Goal: Communication & Community: Answer question/provide support

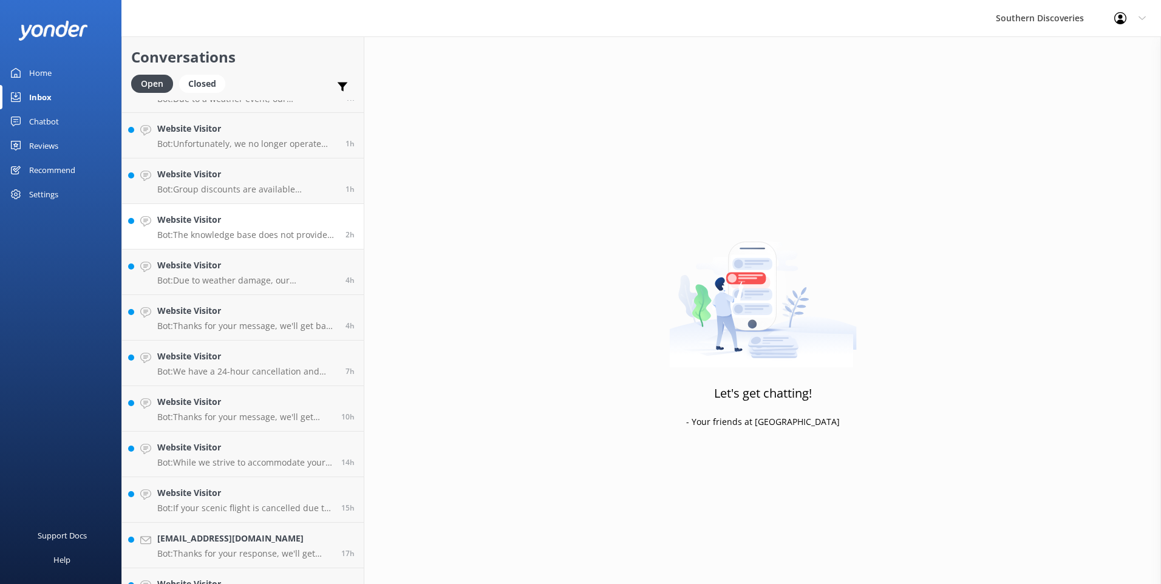
scroll to position [63, 0]
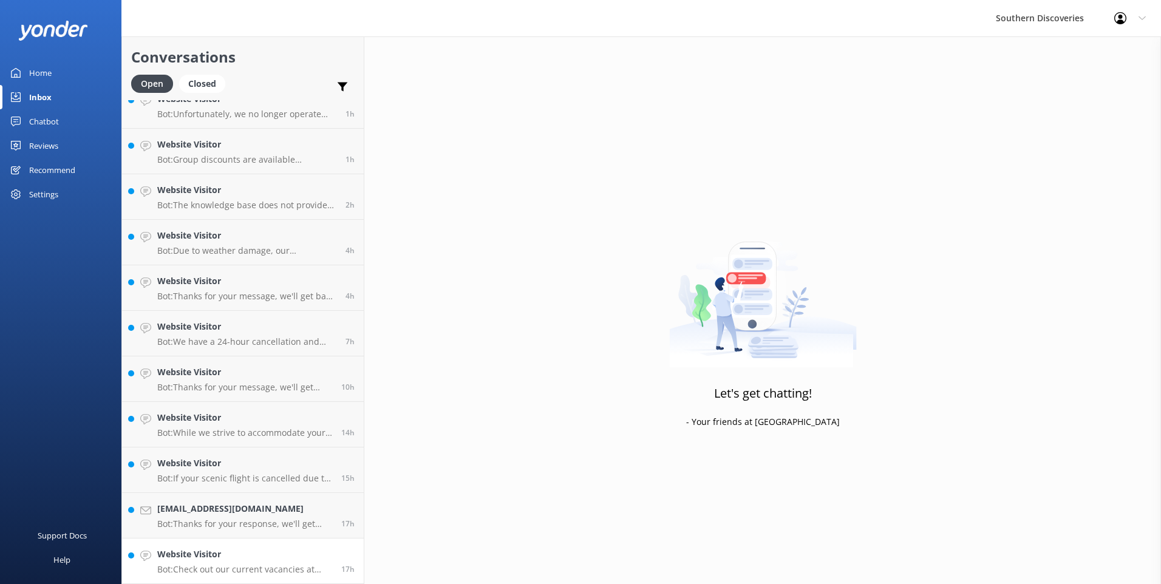
click at [268, 564] on p "Bot: Check out our current vacancies at https://southerndiscoveries.qjumpersjob…" at bounding box center [244, 569] width 175 height 11
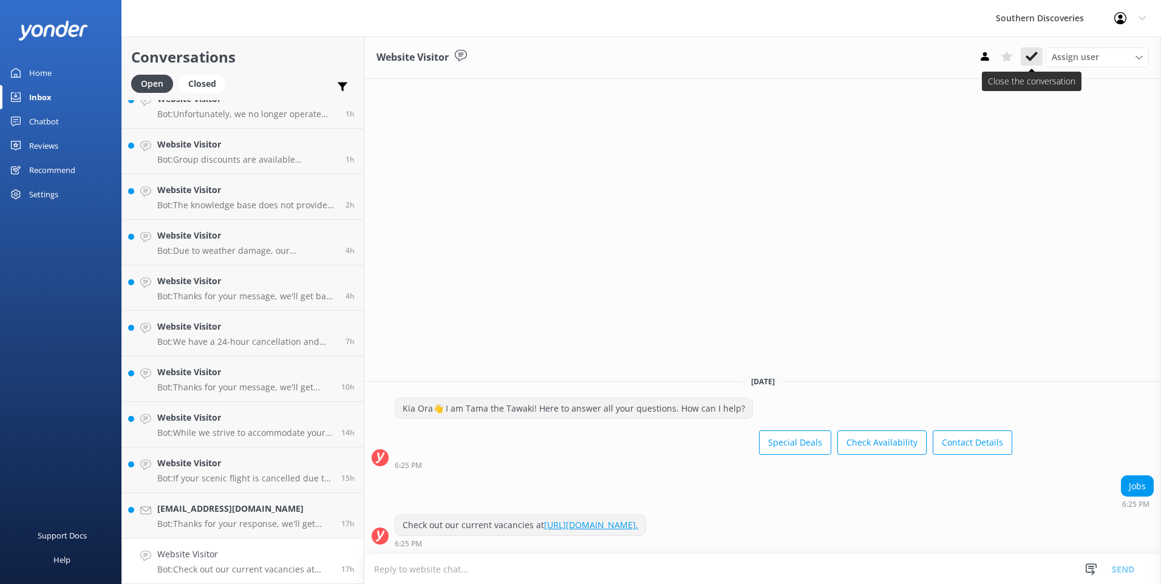
click at [1033, 54] on icon at bounding box center [1031, 56] width 12 height 12
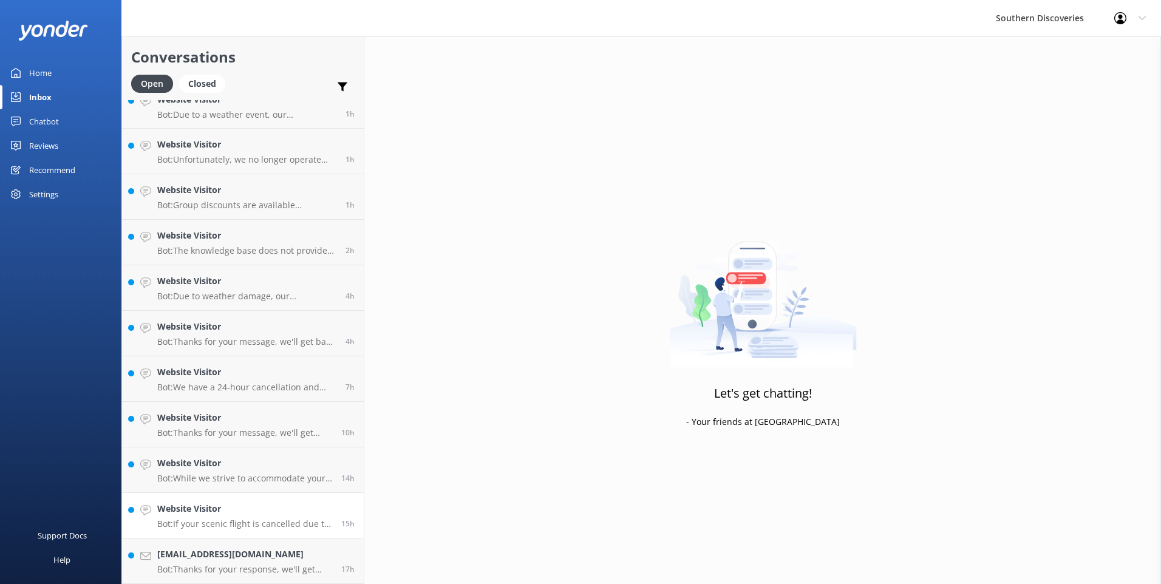
scroll to position [17, 0]
click at [270, 557] on h4 "laugnercoralie@gmail.com" at bounding box center [244, 554] width 175 height 13
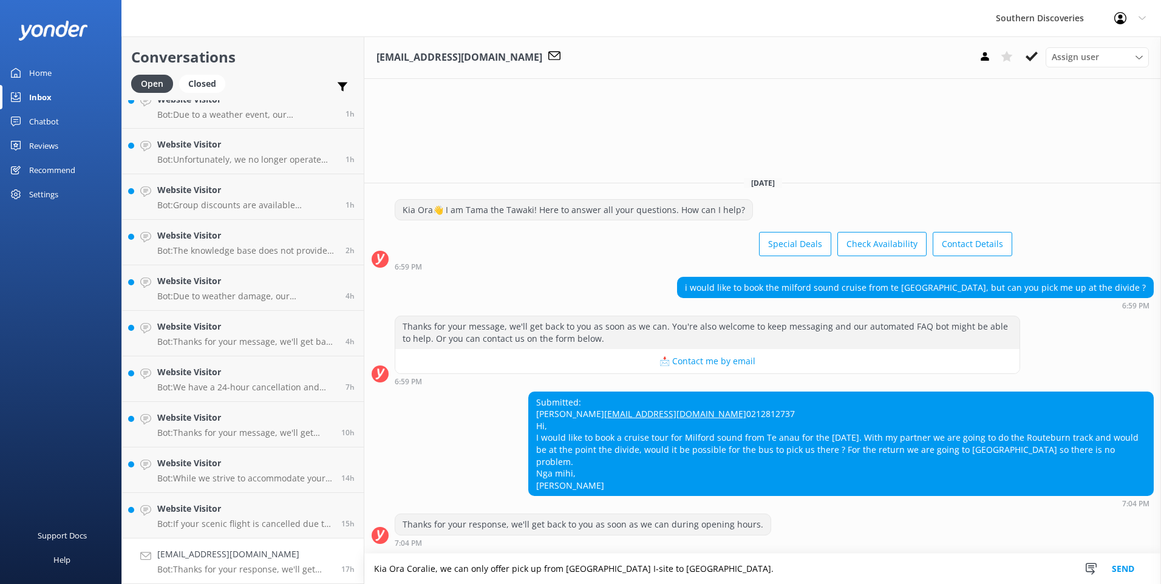
click at [692, 566] on textarea "Kia Ora Coralie, we can only offer pick up from Te anau I-site to Milford Sound." at bounding box center [762, 569] width 796 height 30
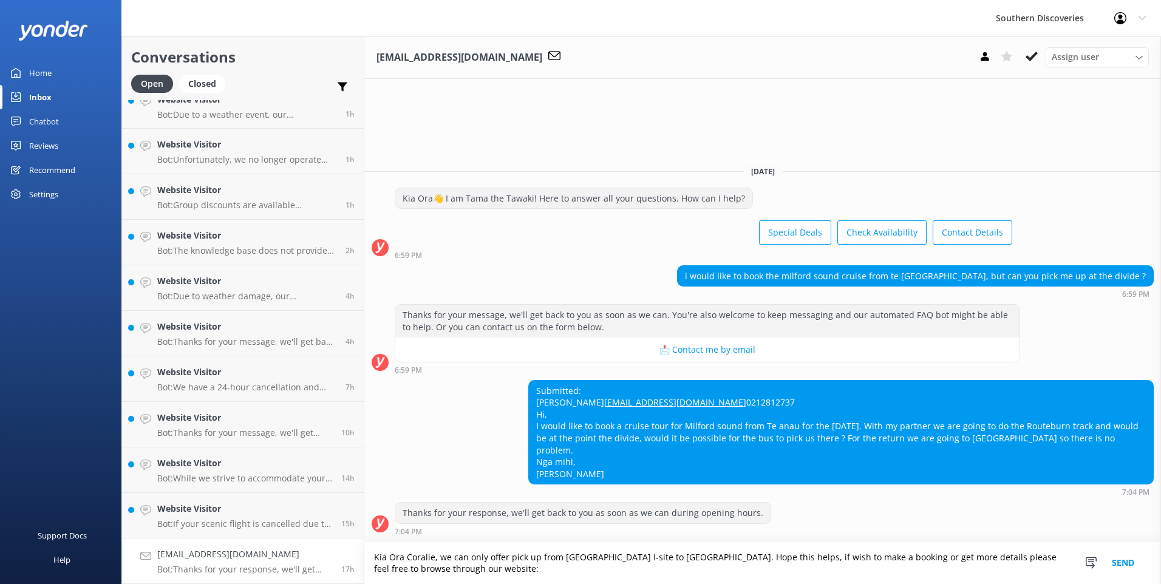
paste textarea "https://www.southerndiscoveries.co.nz/"
type textarea "Kia Ora Coralie, we can only offer pick up from Te anau I-site to Milford Sound…"
click at [1132, 568] on button "Send" at bounding box center [1123, 563] width 46 height 42
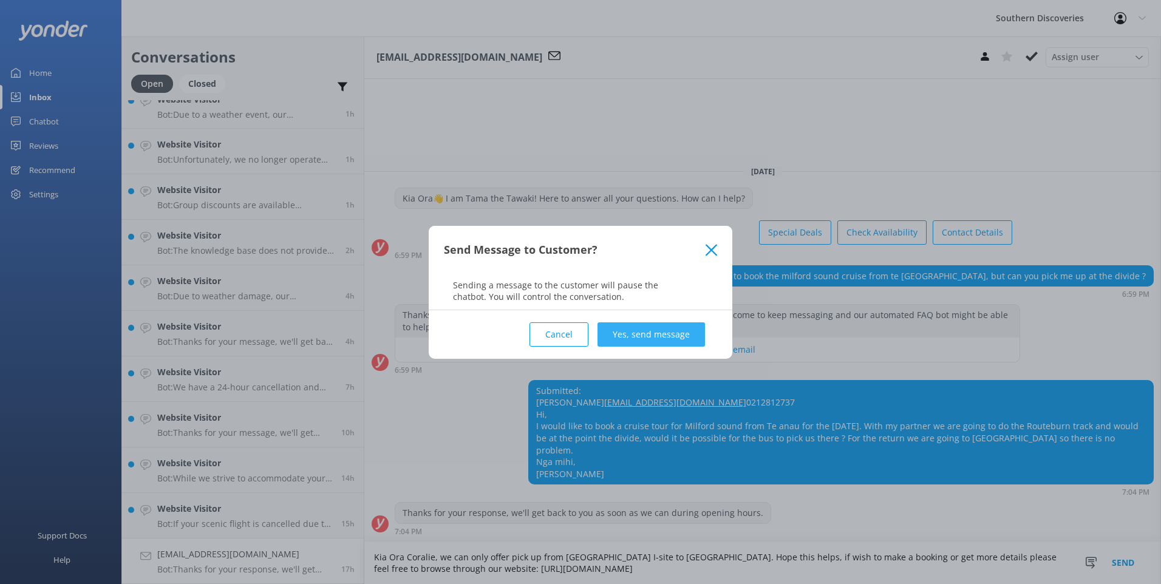
click at [656, 341] on button "Yes, send message" at bounding box center [650, 334] width 107 height 24
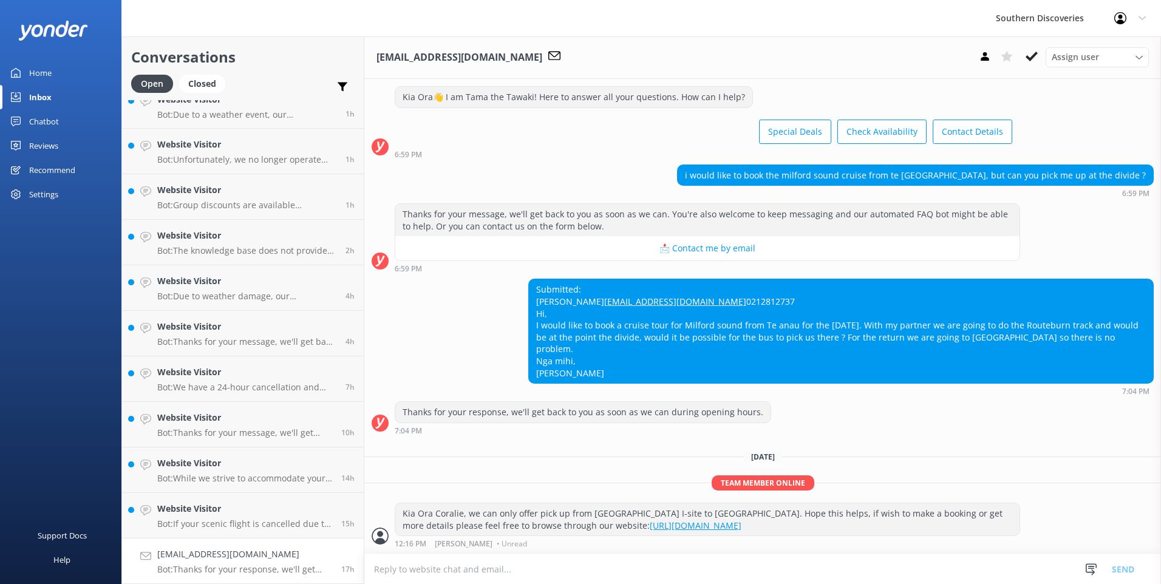
scroll to position [36, 0]
click at [1031, 50] on button at bounding box center [1031, 56] width 22 height 18
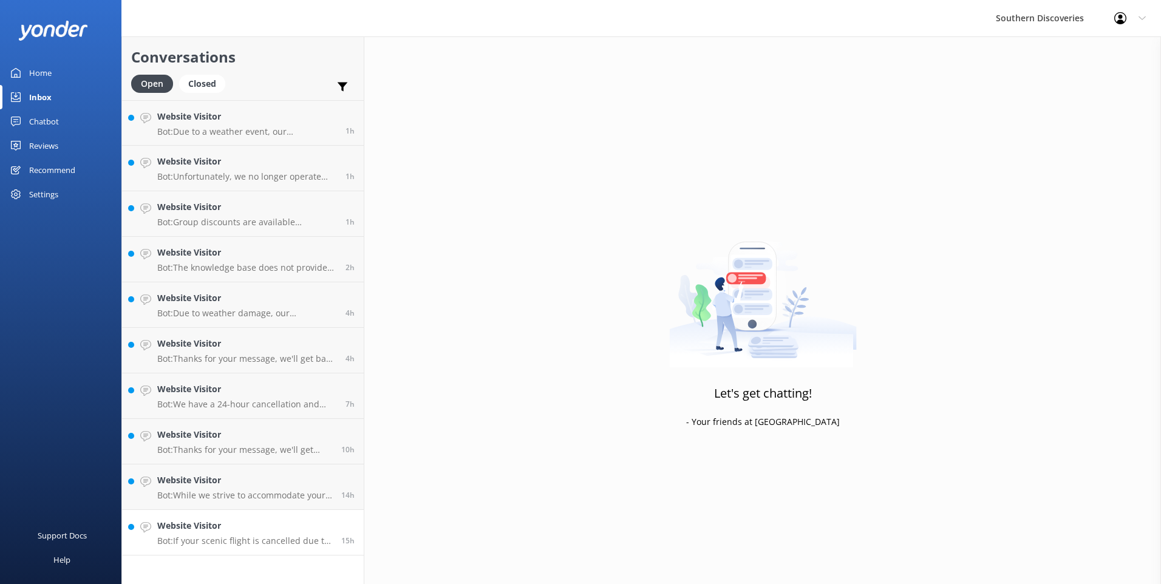
click at [195, 528] on h4 "Website Visitor" at bounding box center [244, 525] width 175 height 13
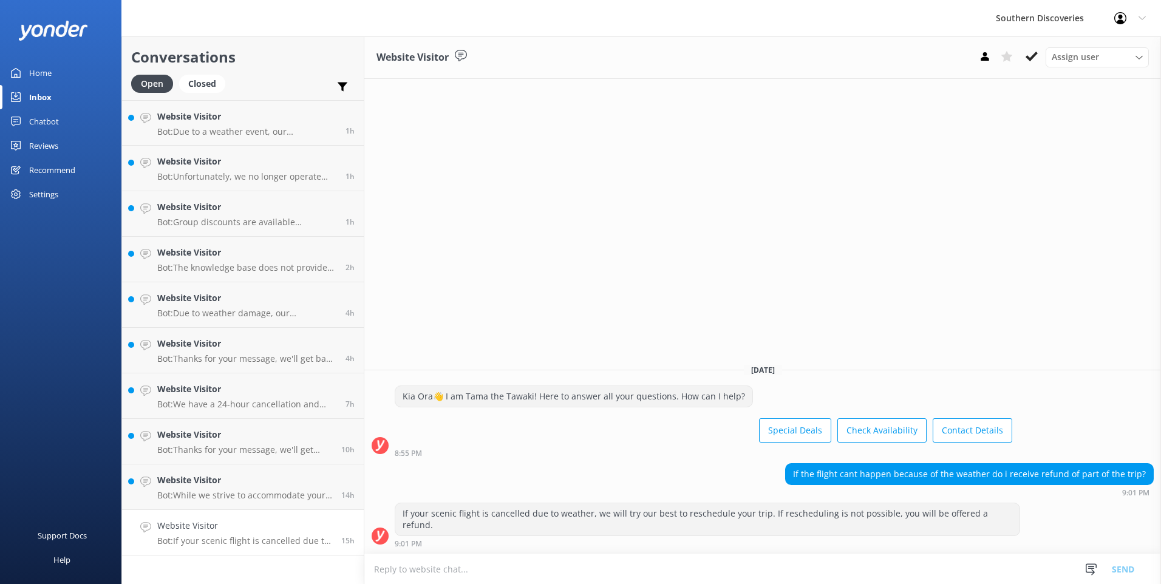
drag, startPoint x: 1026, startPoint y: 50, endPoint x: 1023, endPoint y: 56, distance: 6.2
click at [1027, 51] on icon at bounding box center [1031, 56] width 12 height 12
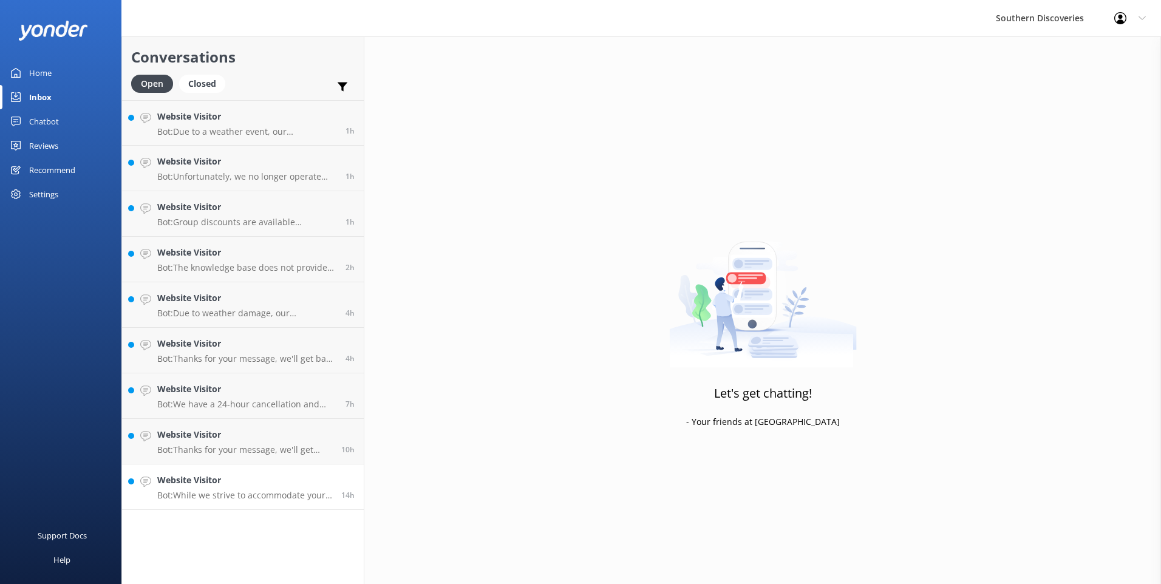
click at [260, 484] on h4 "Website Visitor" at bounding box center [244, 479] width 175 height 13
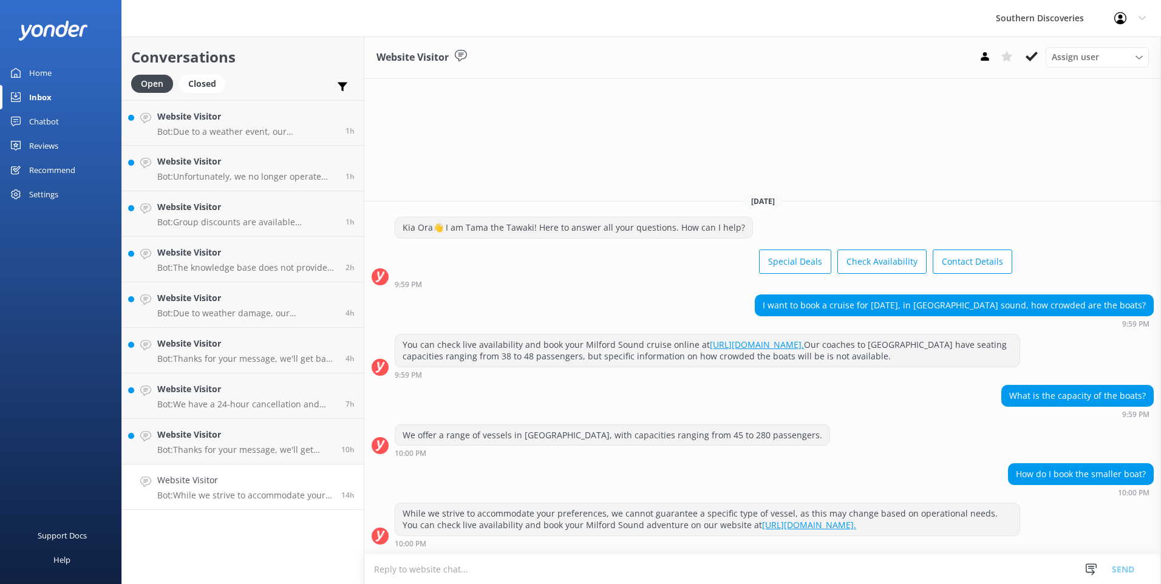
click at [1023, 53] on button at bounding box center [1031, 56] width 22 height 18
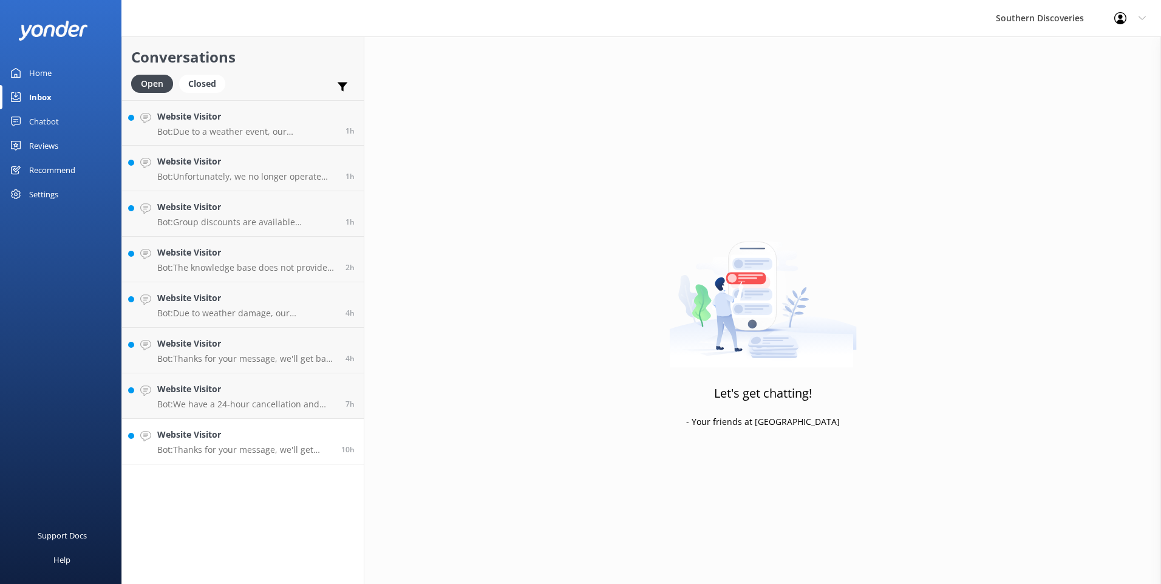
click at [226, 461] on link "Website Visitor Bot: Thanks for your message, we'll get back to you as soon as …" at bounding box center [243, 442] width 242 height 46
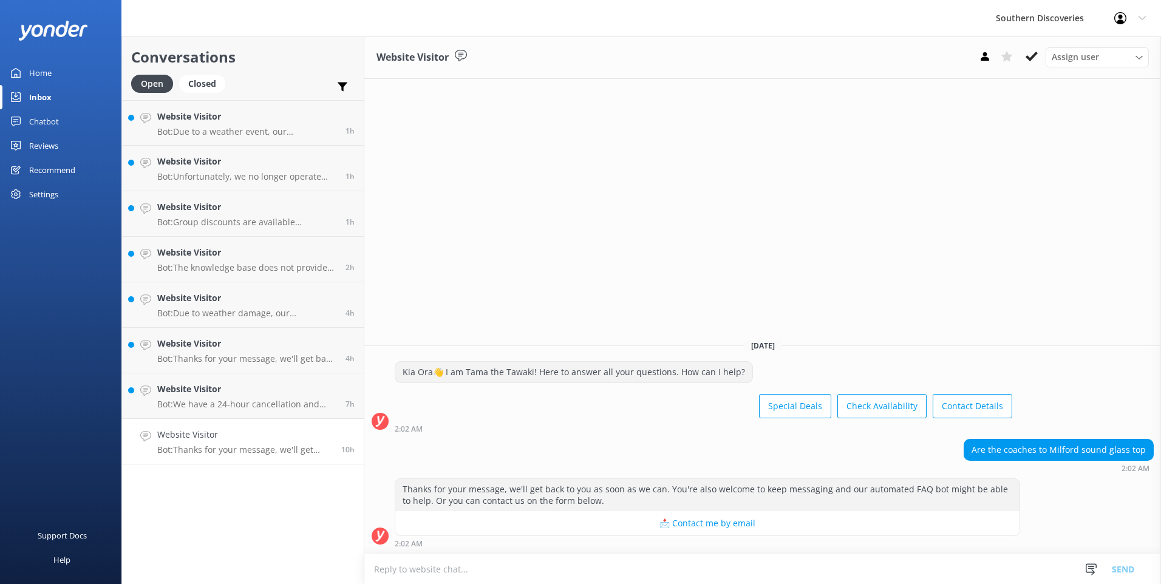
click at [455, 574] on textarea at bounding box center [762, 569] width 796 height 30
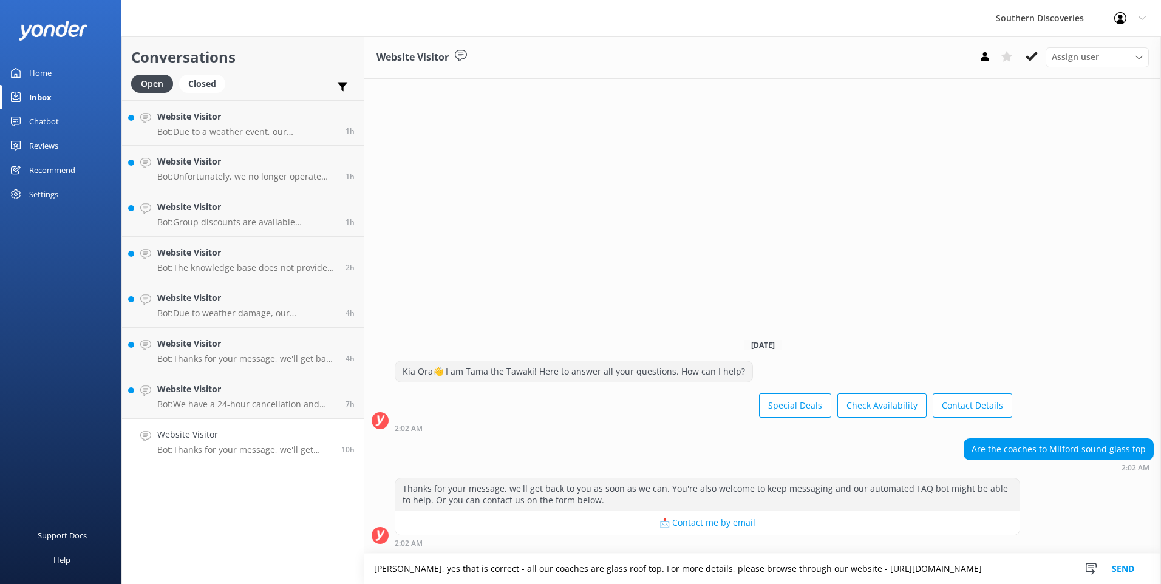
type textarea "Kia Ora, yes that is correct - all our coaches are glass roof top. For more det…"
click at [1122, 566] on button "Send" at bounding box center [1123, 569] width 46 height 30
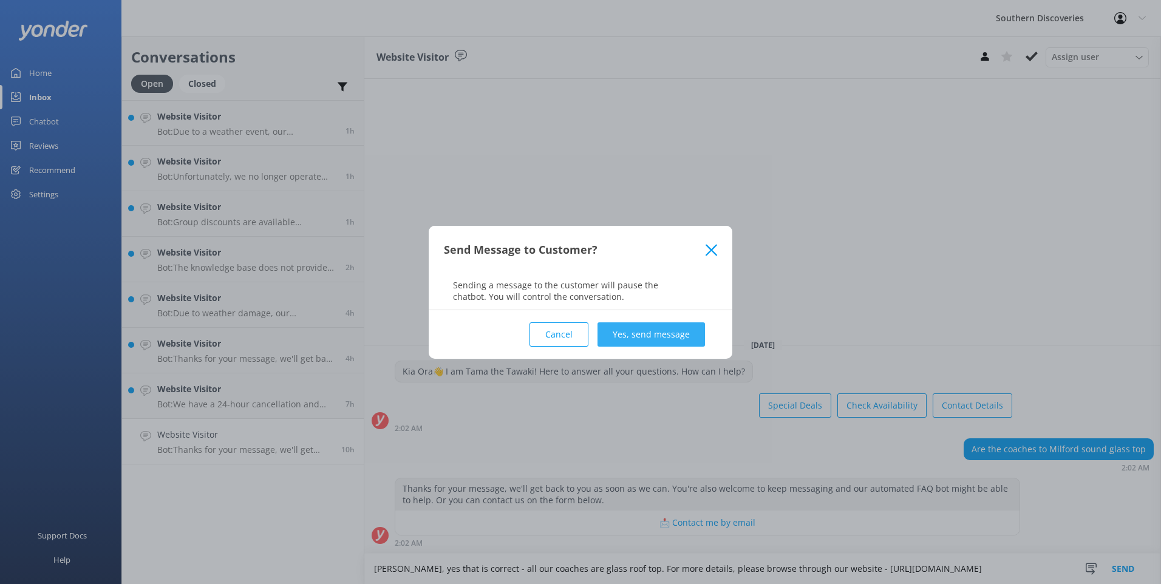
drag, startPoint x: 677, startPoint y: 345, endPoint x: 676, endPoint y: 338, distance: 8.0
click at [677, 345] on button "Yes, send message" at bounding box center [650, 334] width 107 height 24
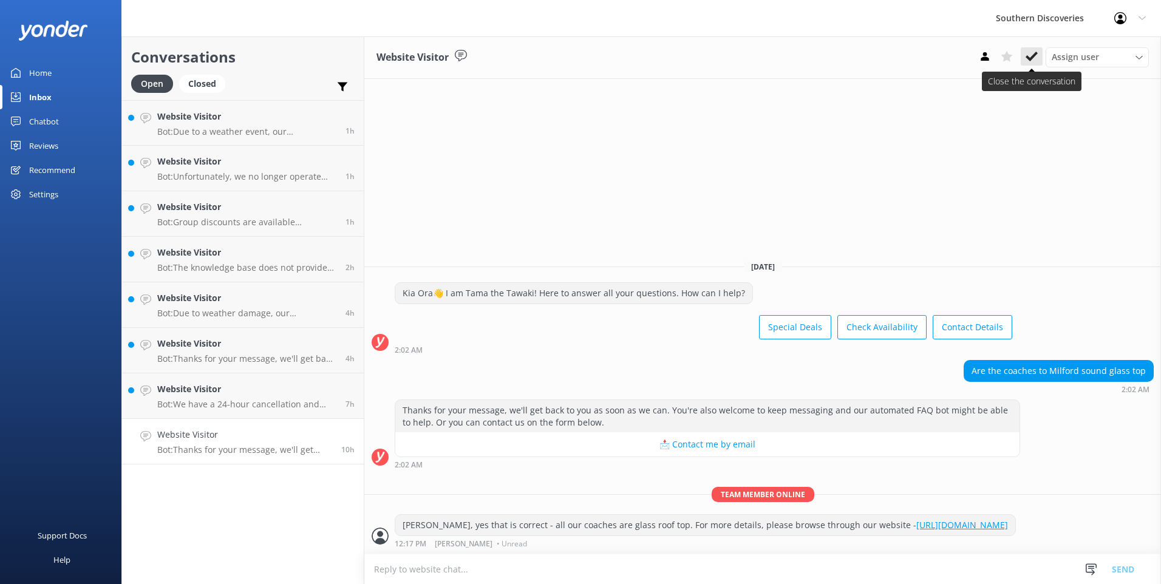
click at [1031, 58] on use at bounding box center [1031, 57] width 12 height 10
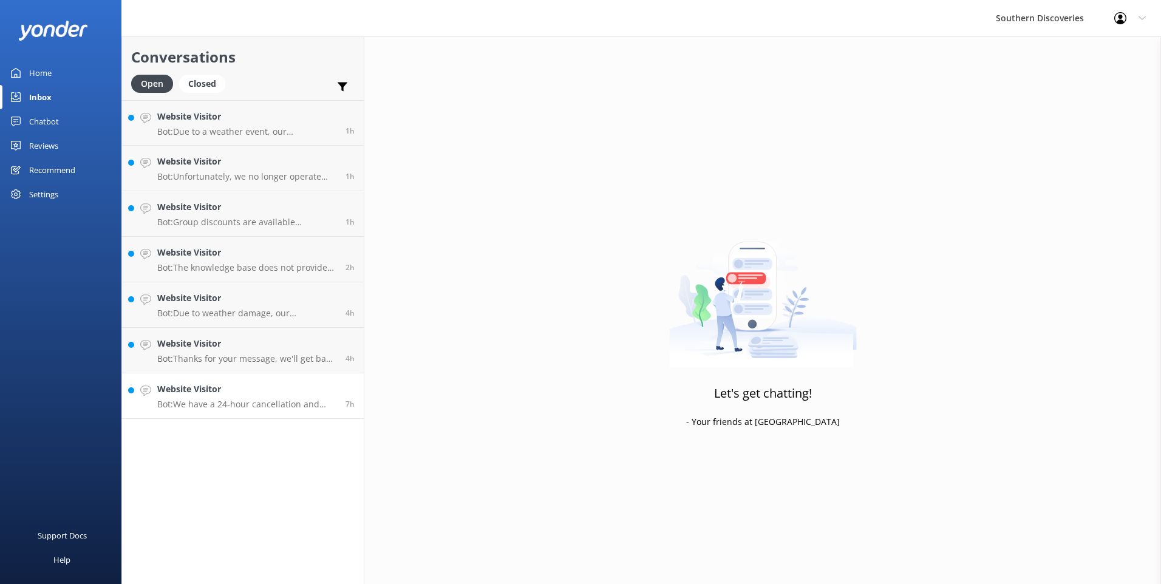
click at [260, 395] on h4 "Website Visitor" at bounding box center [246, 388] width 179 height 13
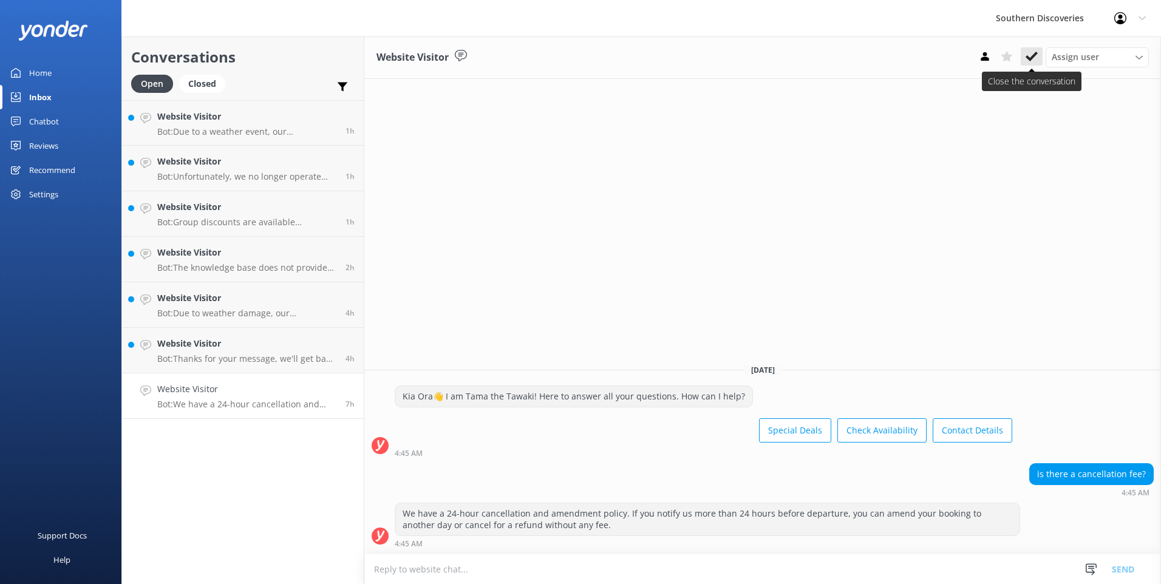
click at [1032, 56] on use at bounding box center [1031, 57] width 12 height 10
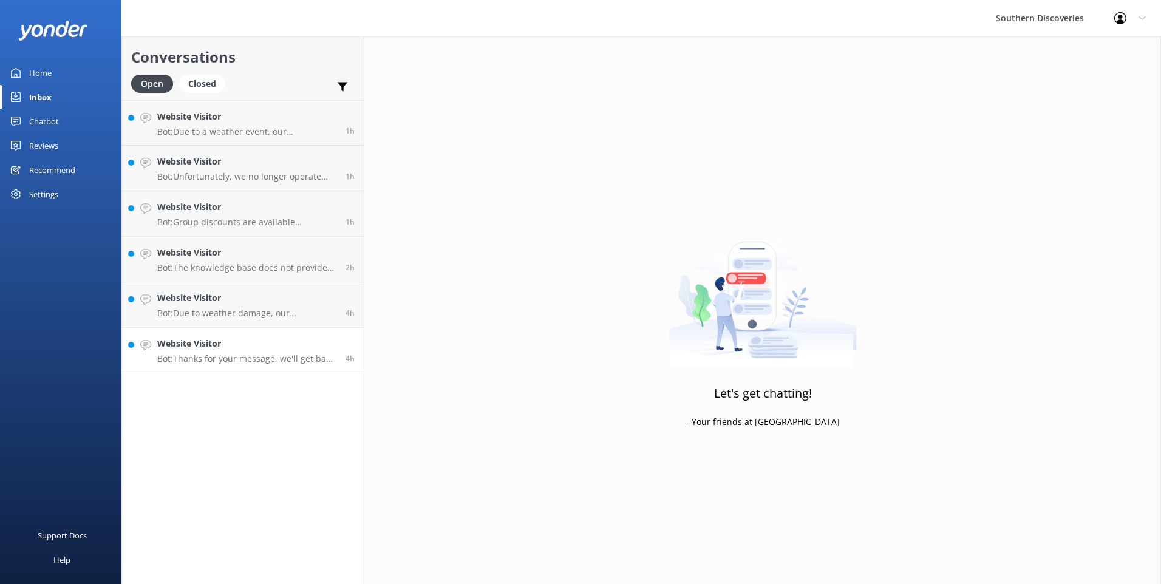
click at [232, 352] on div "Website Visitor Bot: Thanks for your message, we'll get back to you as soon as …" at bounding box center [246, 350] width 179 height 27
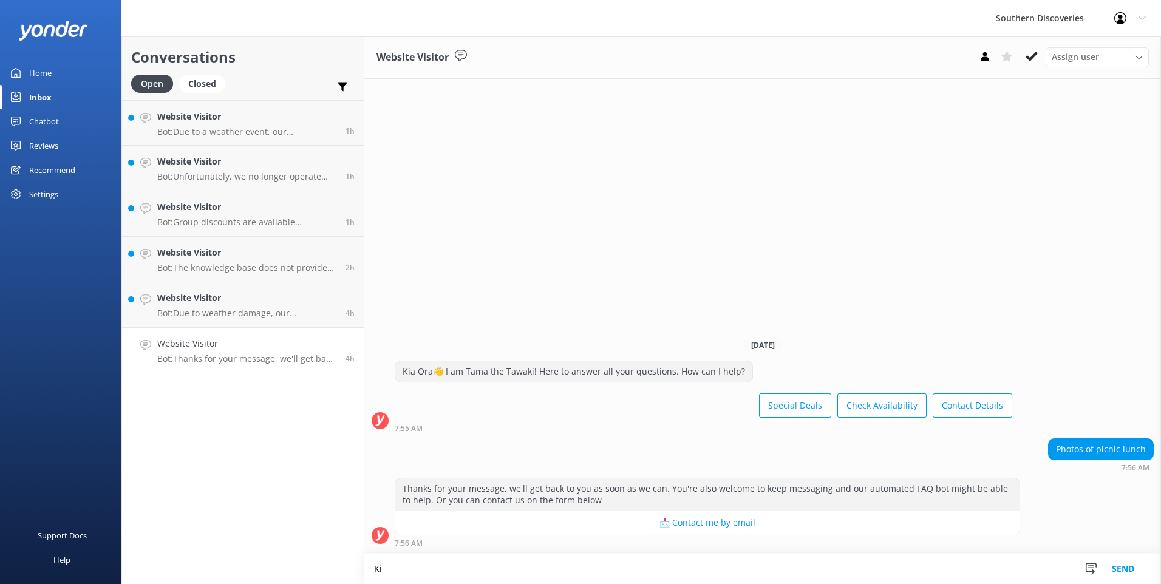
type textarea "K"
click at [1067, 58] on span "Assign user" at bounding box center [1074, 56] width 47 height 13
click at [1075, 104] on div "Puhi Solomon" at bounding box center [1081, 107] width 58 height 12
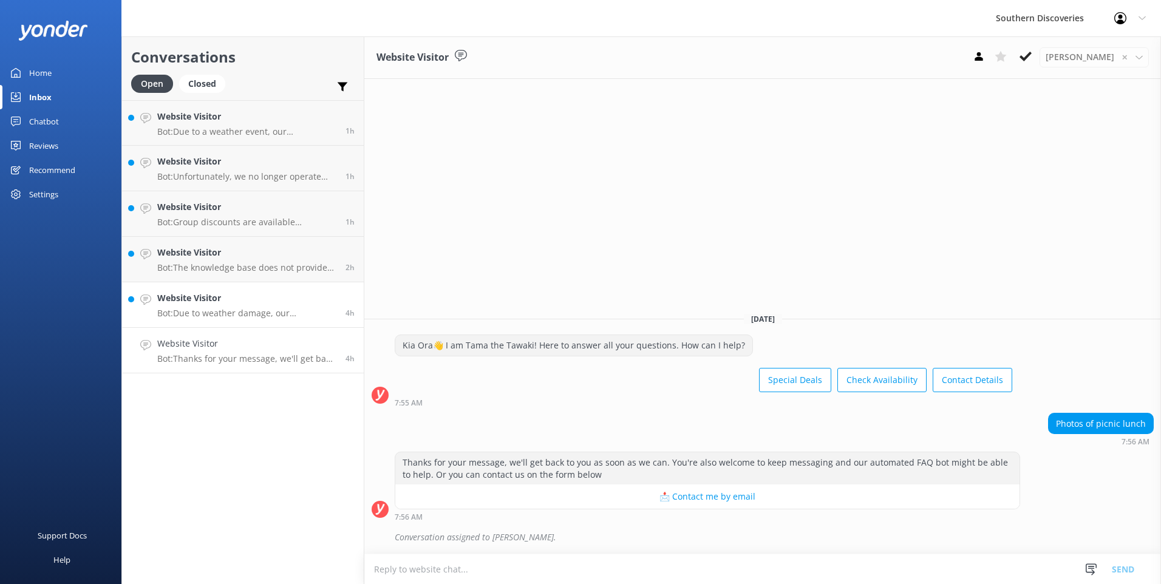
drag, startPoint x: 231, startPoint y: 296, endPoint x: 258, endPoint y: 289, distance: 27.5
click at [231, 296] on h4 "Website Visitor" at bounding box center [246, 297] width 179 height 13
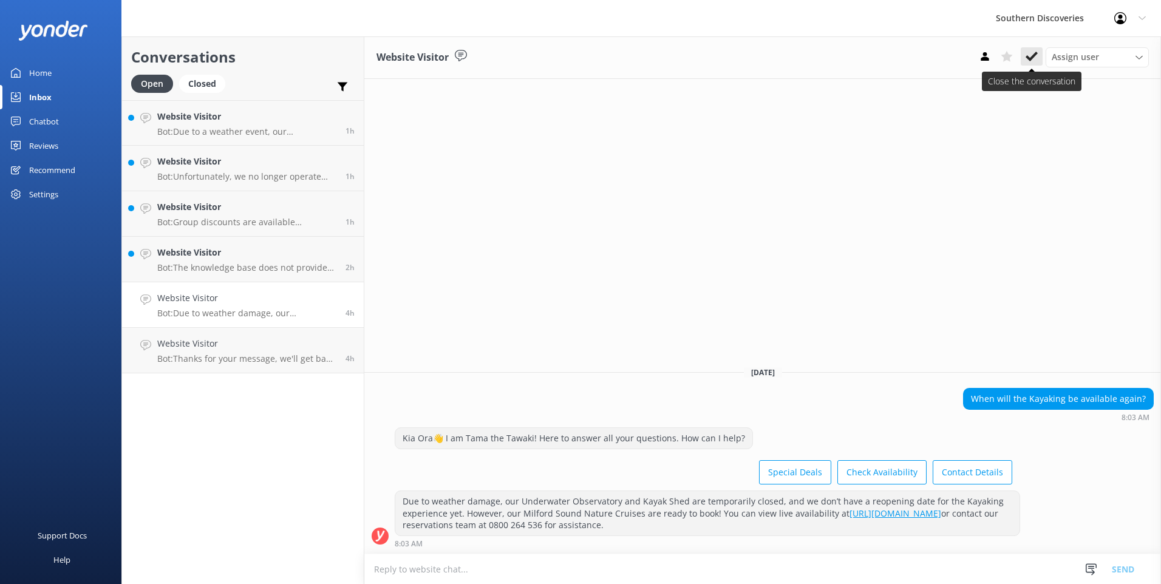
click at [1028, 51] on icon at bounding box center [1031, 56] width 12 height 12
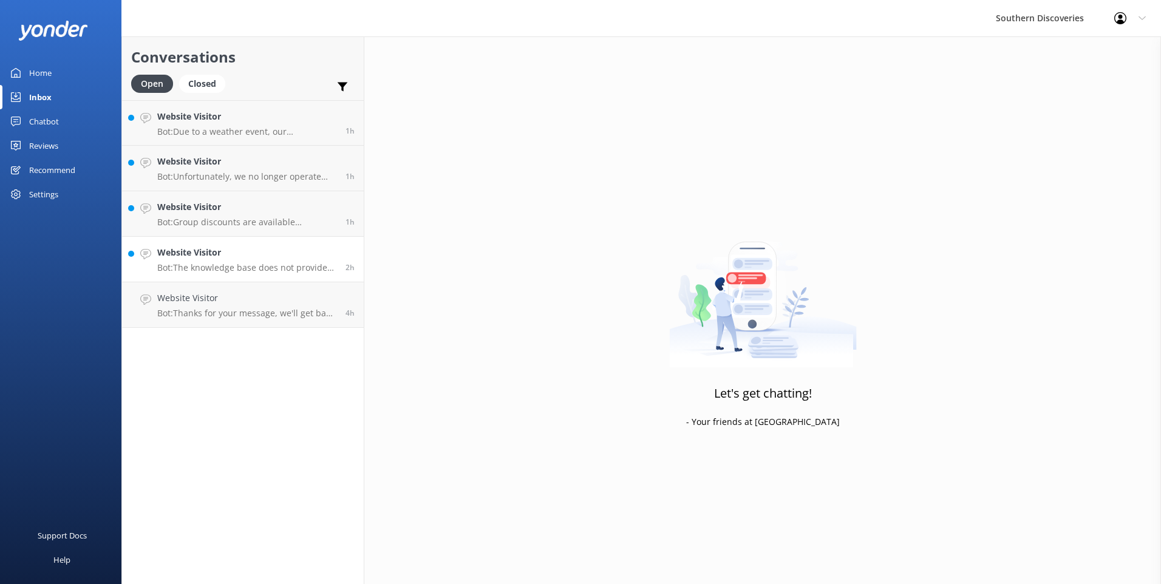
click at [212, 246] on h4 "Website Visitor" at bounding box center [246, 252] width 179 height 13
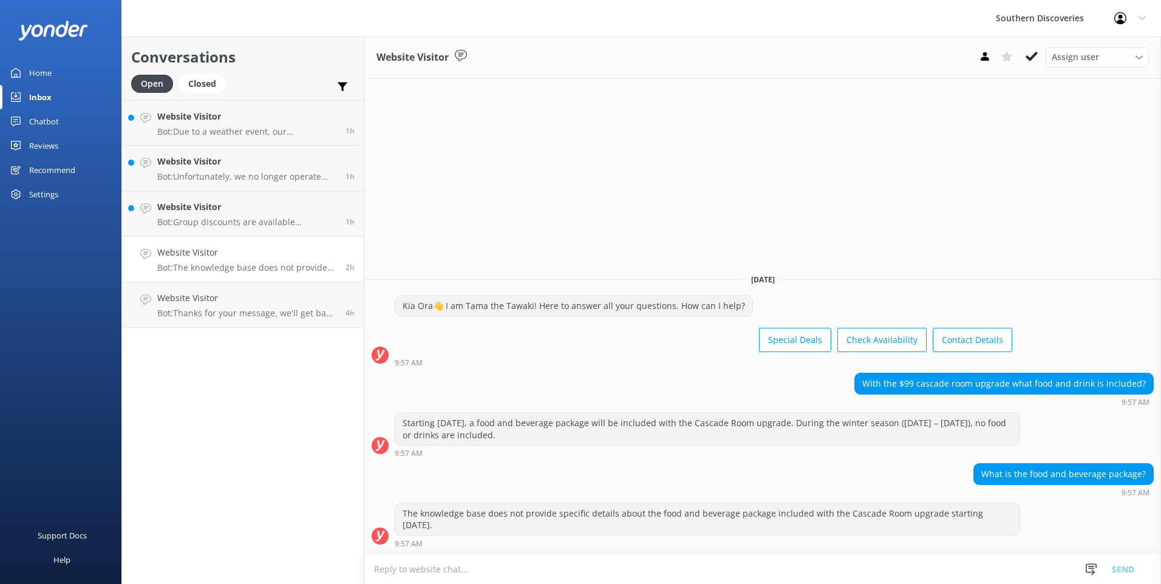
drag, startPoint x: 1033, startPoint y: 56, endPoint x: 1020, endPoint y: 60, distance: 13.3
click at [1033, 56] on use at bounding box center [1031, 57] width 12 height 10
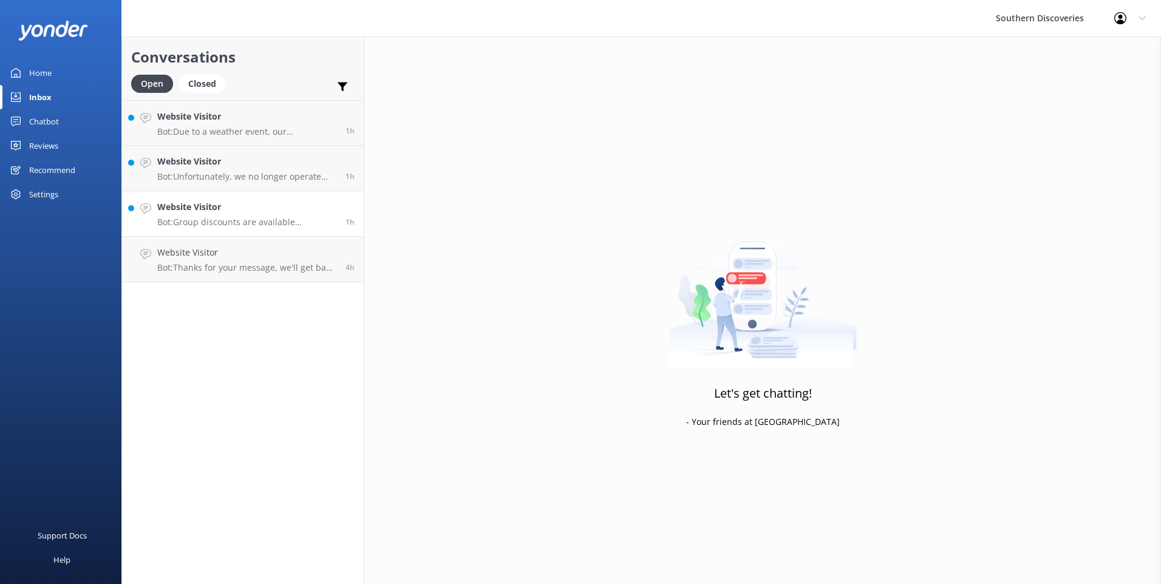
click at [233, 205] on h4 "Website Visitor" at bounding box center [246, 206] width 179 height 13
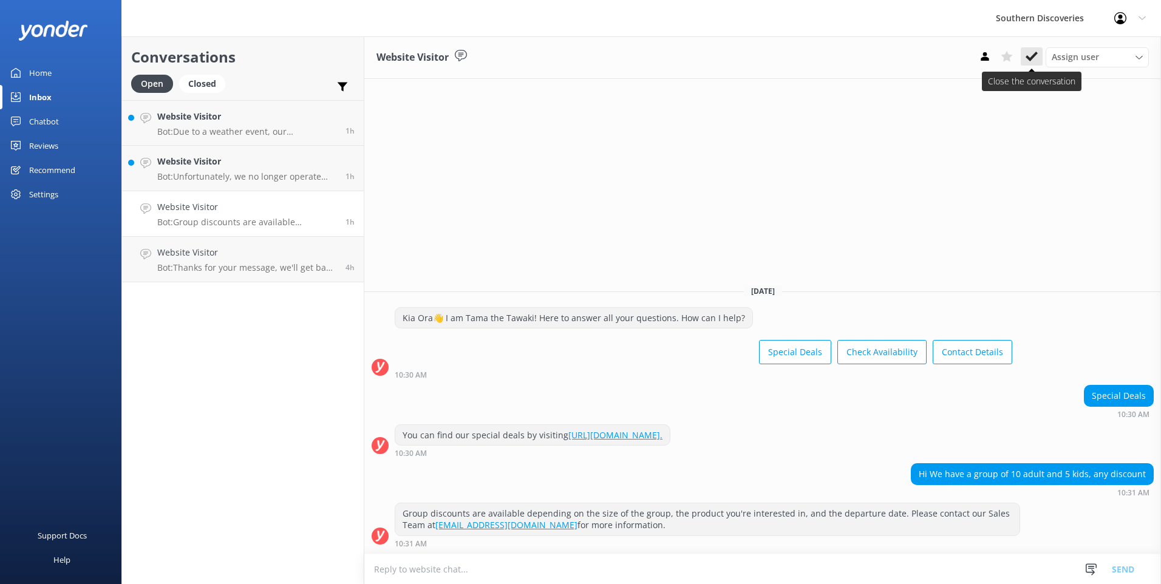
click at [1028, 62] on icon at bounding box center [1031, 56] width 12 height 12
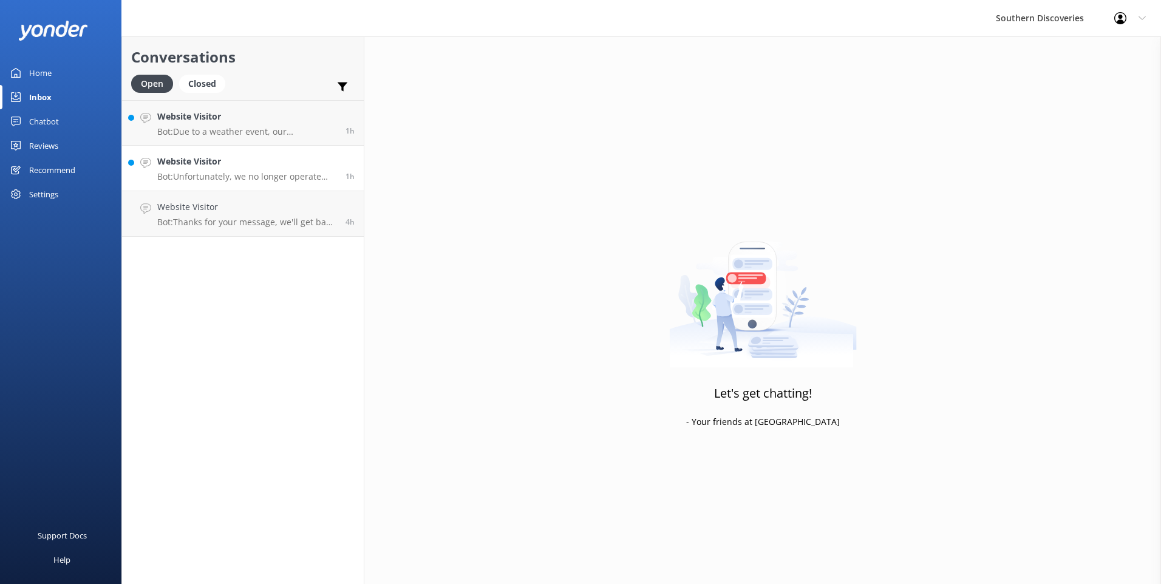
drag, startPoint x: 236, startPoint y: 175, endPoint x: 243, endPoint y: 170, distance: 8.8
click at [236, 174] on p "Bot: Unfortunately, we no longer operate cruises on Lake Wakatipu in Queenstown." at bounding box center [246, 176] width 179 height 11
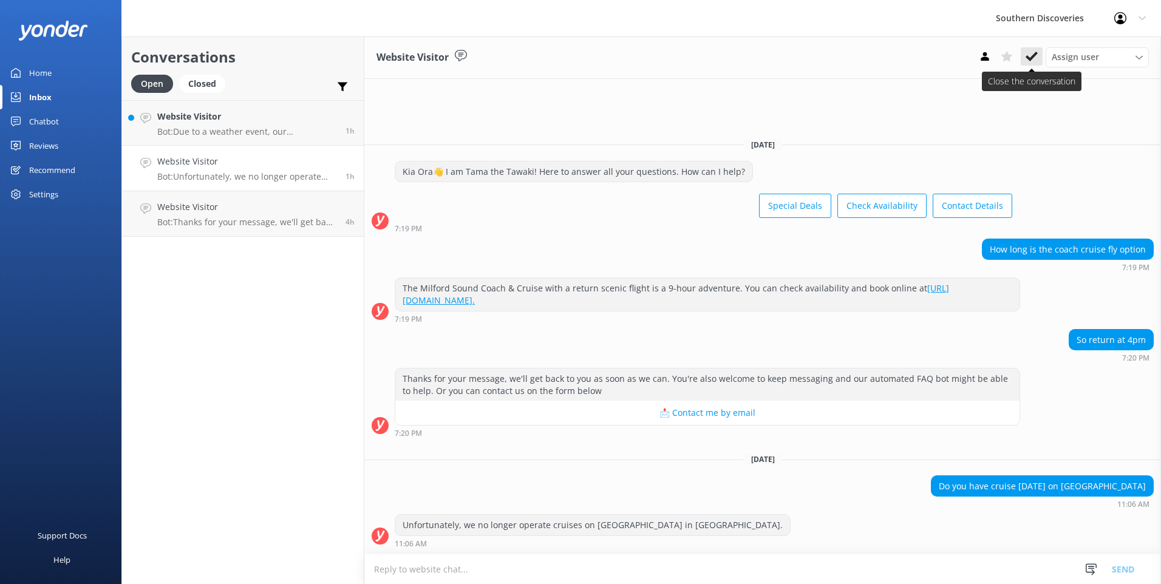
click at [1033, 55] on use at bounding box center [1031, 57] width 12 height 10
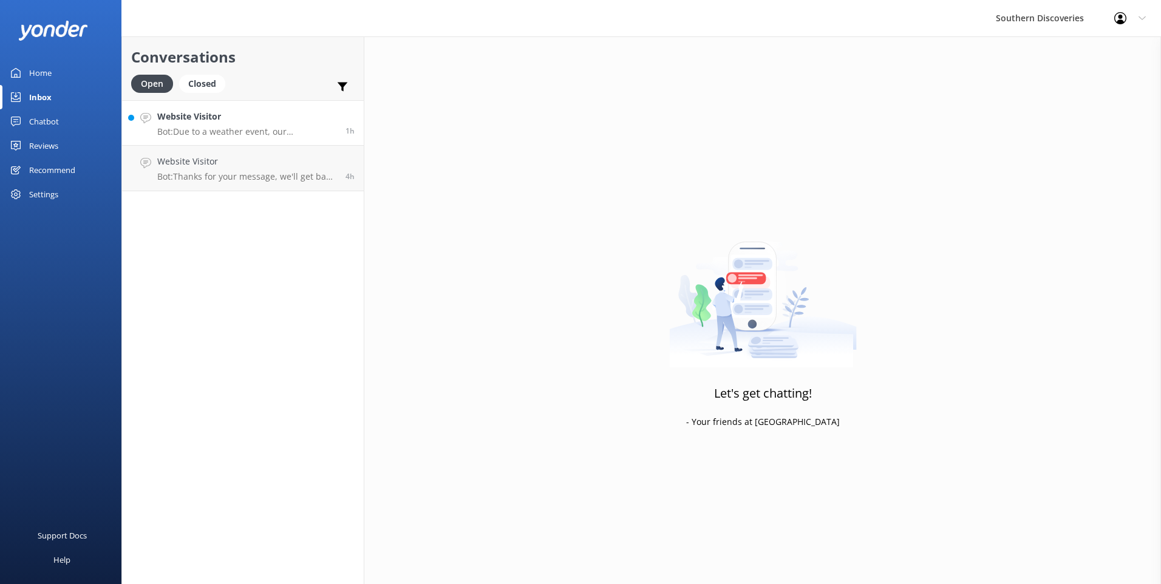
click at [245, 125] on div "Website Visitor Bot: Due to a weather event, our Underwater Observatory has sus…" at bounding box center [246, 123] width 179 height 26
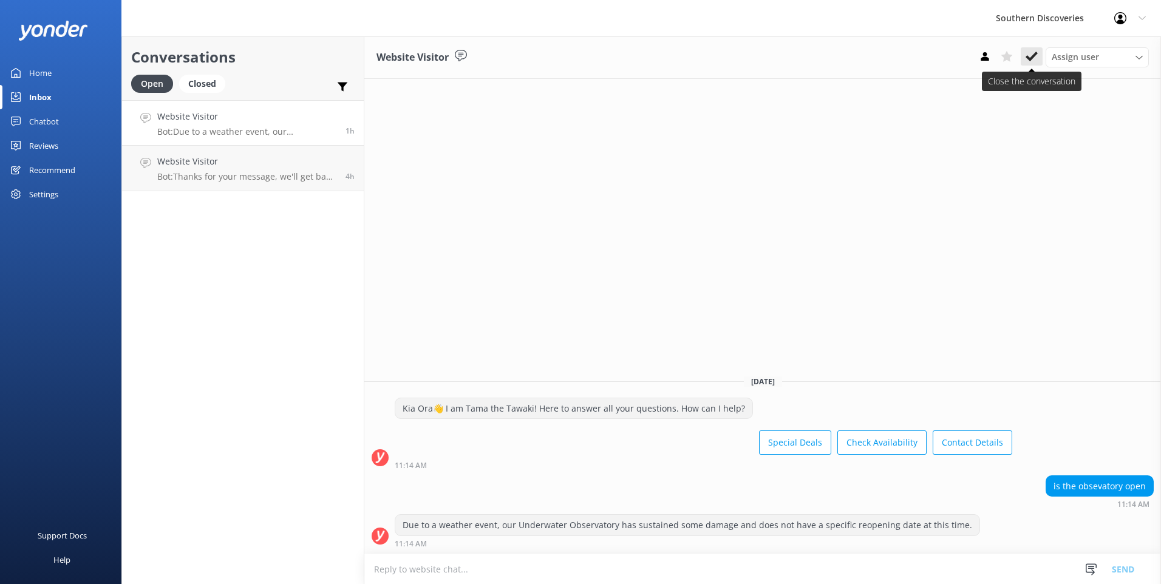
drag, startPoint x: 1033, startPoint y: 56, endPoint x: 981, endPoint y: 75, distance: 54.9
click at [1033, 55] on use at bounding box center [1031, 57] width 12 height 10
